Goal: Find specific page/section: Find specific page/section

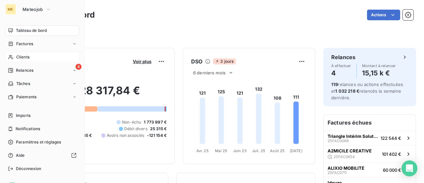
click at [20, 60] on div "Clients" at bounding box center [42, 57] width 74 height 11
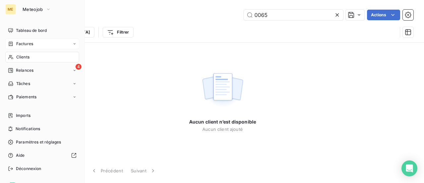
type input "0065"
click at [31, 41] on span "Factures" at bounding box center [24, 44] width 17 height 6
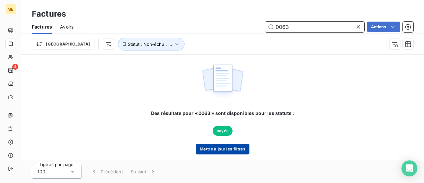
type input "0063"
click at [225, 149] on button "Mettre à jour les filtres" at bounding box center [223, 149] width 54 height 11
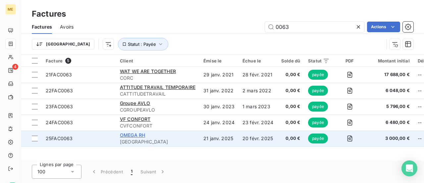
click at [137, 136] on span "OMEGA RH" at bounding box center [132, 135] width 25 height 6
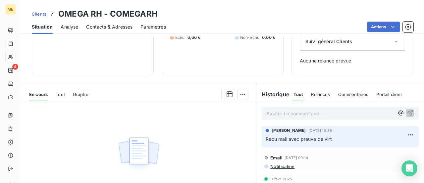
scroll to position [83, 0]
click at [63, 99] on div "Tout" at bounding box center [60, 95] width 9 height 14
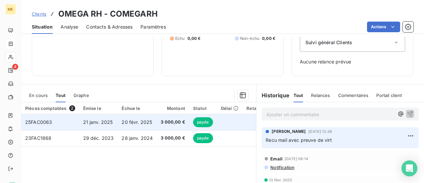
click at [157, 123] on td "3 000,00 €" at bounding box center [173, 122] width 32 height 16
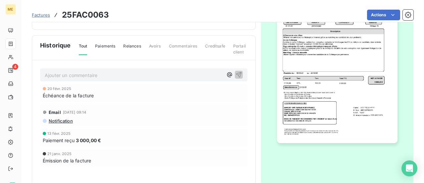
scroll to position [67, 0]
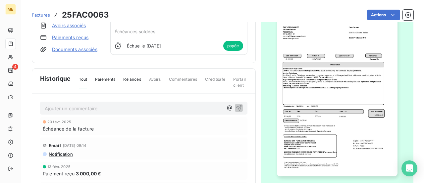
click at [308, 98] on img "button" at bounding box center [337, 91] width 121 height 170
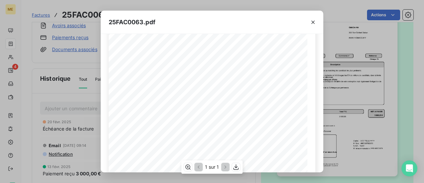
scroll to position [99, 0]
click at [315, 23] on icon "button" at bounding box center [313, 22] width 7 height 7
